Goal: Task Accomplishment & Management: Use online tool/utility

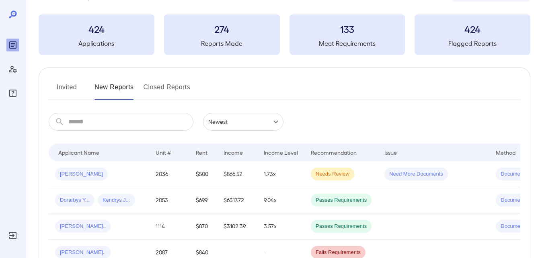
scroll to position [80, 0]
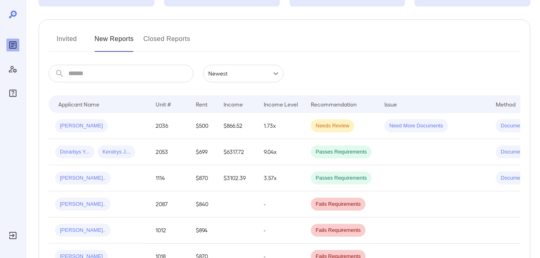
click at [55, 47] on button "Invited" at bounding box center [67, 42] width 36 height 19
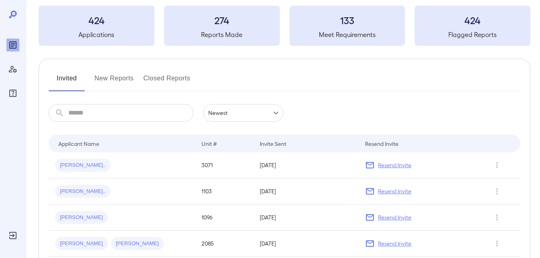
scroll to position [121, 0]
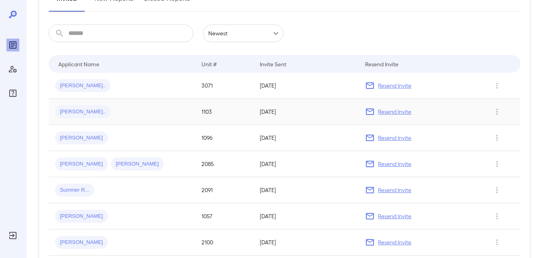
click at [73, 111] on span "[PERSON_NAME].." at bounding box center [82, 112] width 55 height 8
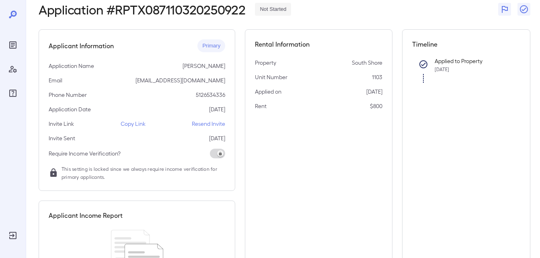
scroll to position [80, 0]
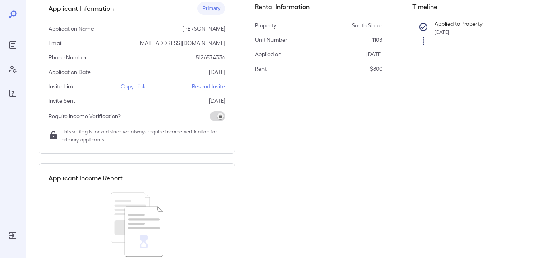
click at [130, 85] on p "Copy Link" at bounding box center [133, 86] width 25 height 8
